Goal: Information Seeking & Learning: Learn about a topic

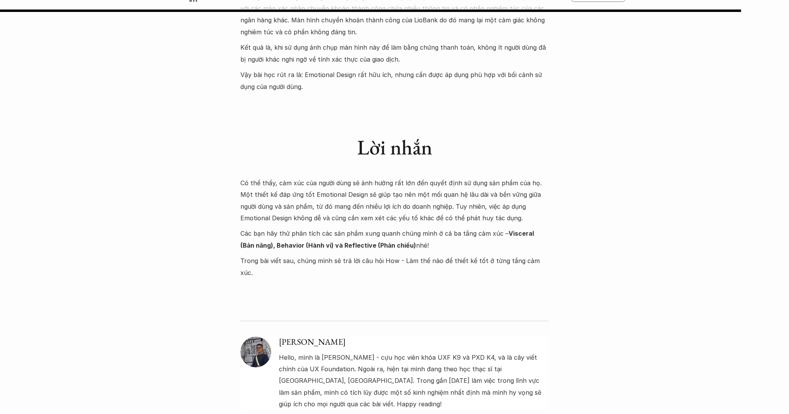
scroll to position [4203, 0]
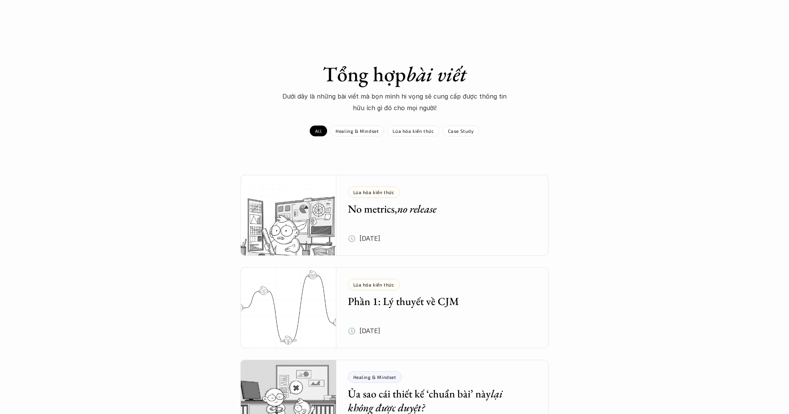
scroll to position [1101, 0]
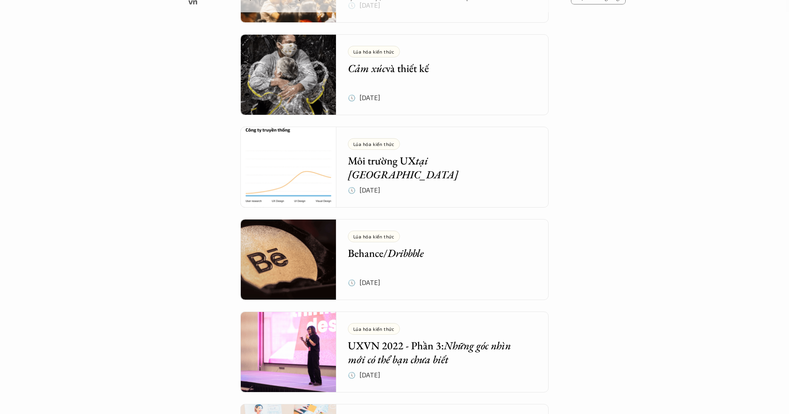
scroll to position [2346, 0]
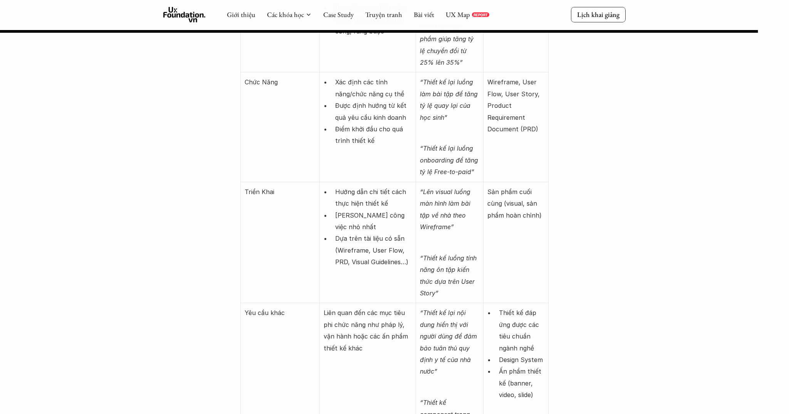
scroll to position [2956, 0]
